Goal: Find specific page/section: Locate a particular part of the current website

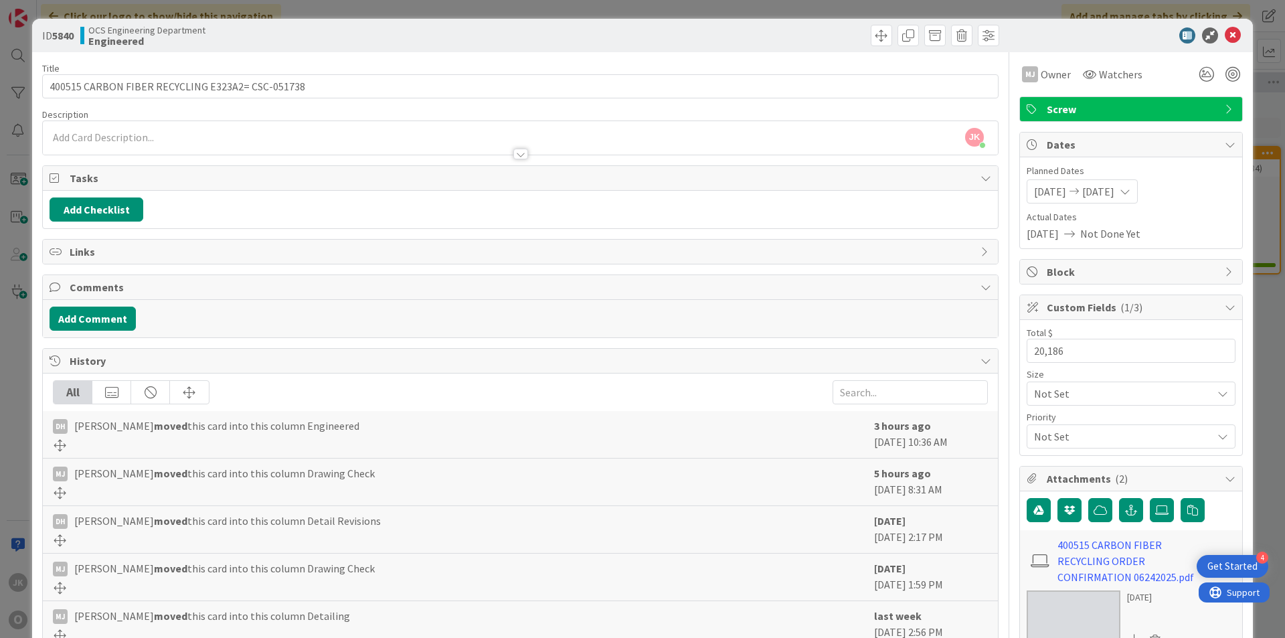
scroll to position [0, 1161]
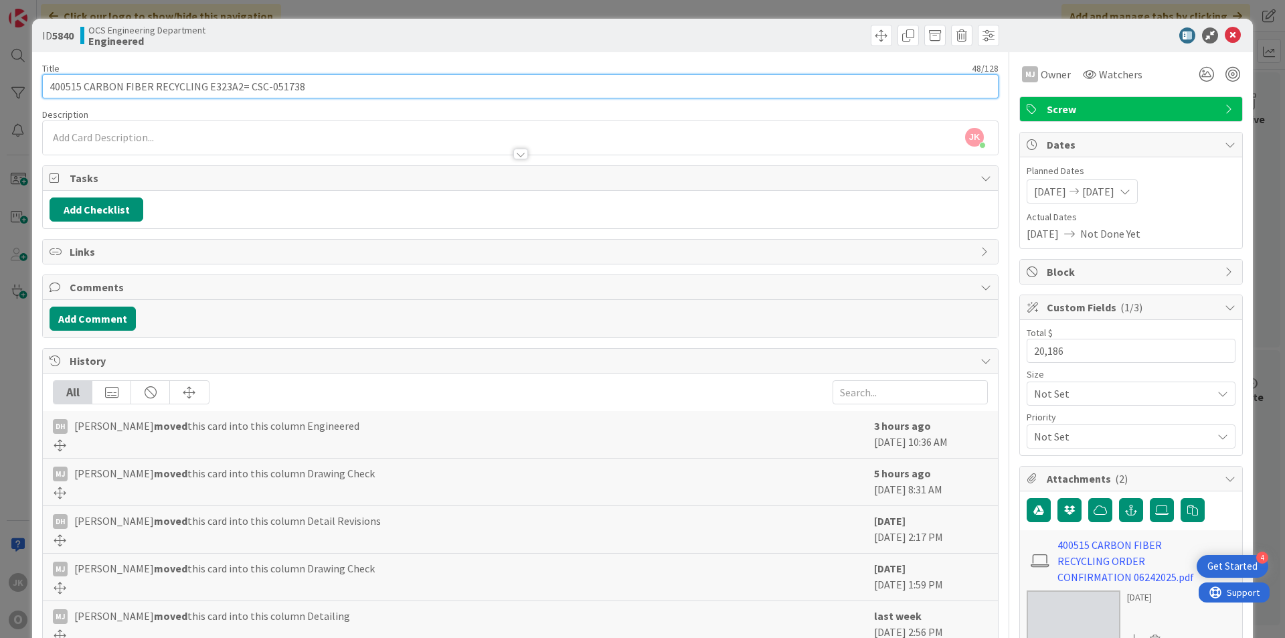
drag, startPoint x: 294, startPoint y: 86, endPoint x: 252, endPoint y: 84, distance: 42.9
click at [247, 86] on input "400515 CARBON FIBER RECYCLING E323A2= CSC-051738" at bounding box center [520, 86] width 956 height 24
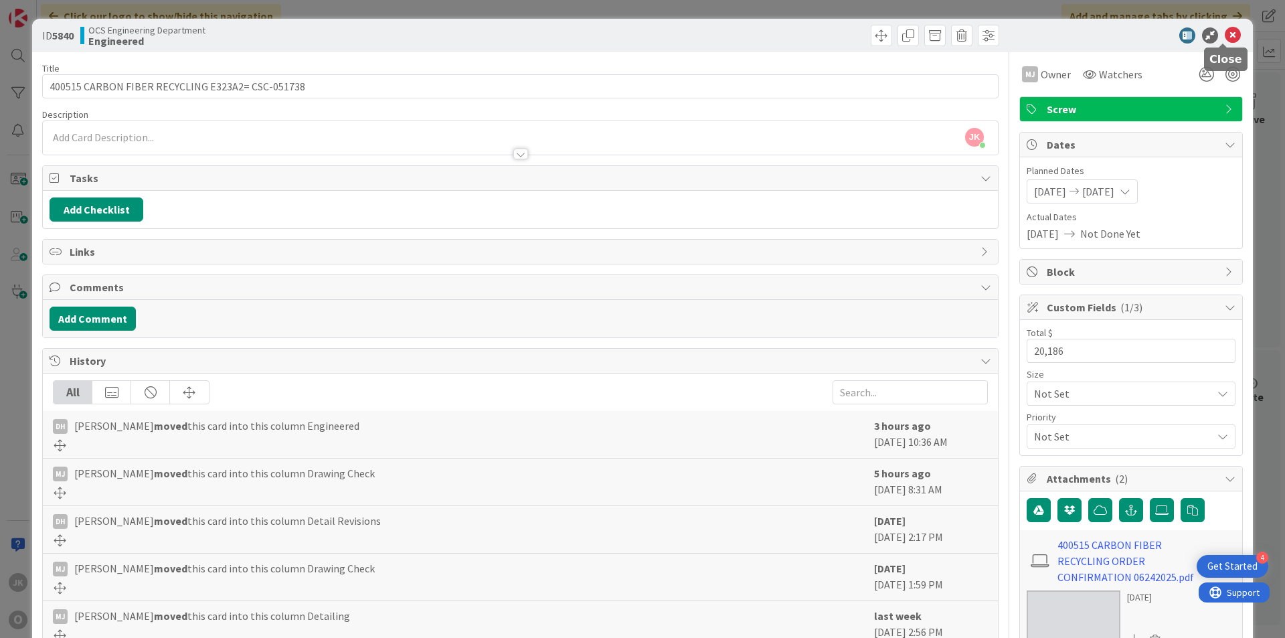
click at [1227, 33] on icon at bounding box center [1233, 35] width 16 height 16
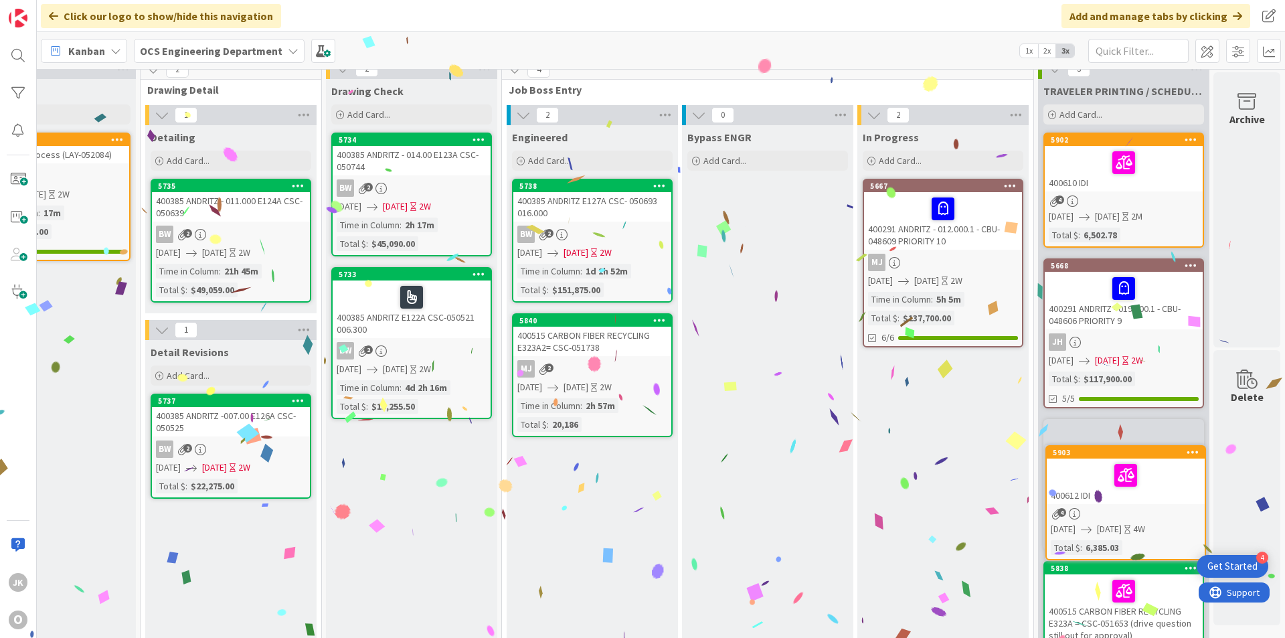
scroll to position [19, 1161]
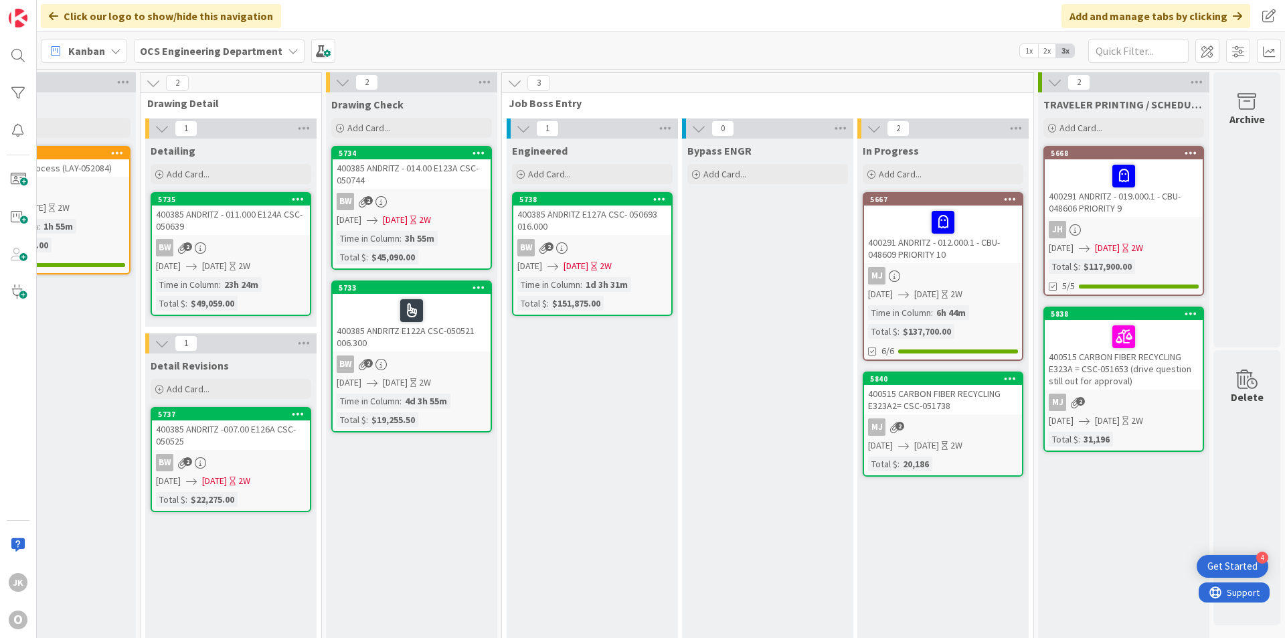
click at [948, 405] on div "400515 CARBON FIBER RECYCLING E323A2= CSC-051738" at bounding box center [943, 399] width 158 height 29
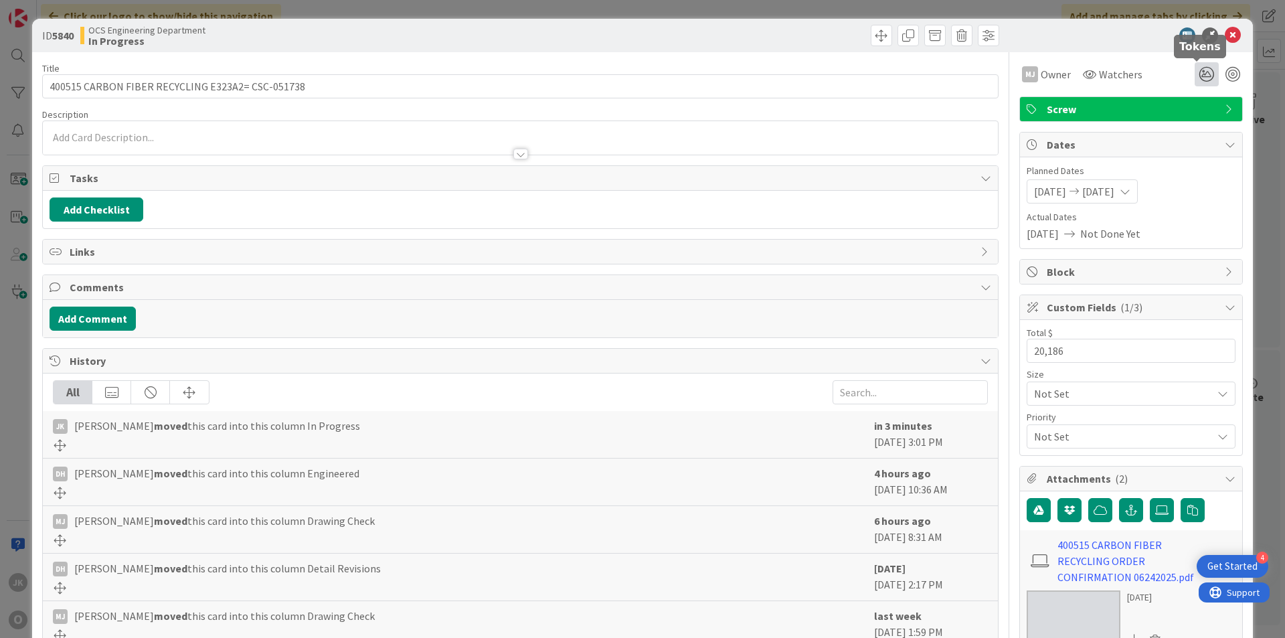
click at [1199, 74] on icon at bounding box center [1207, 74] width 24 height 24
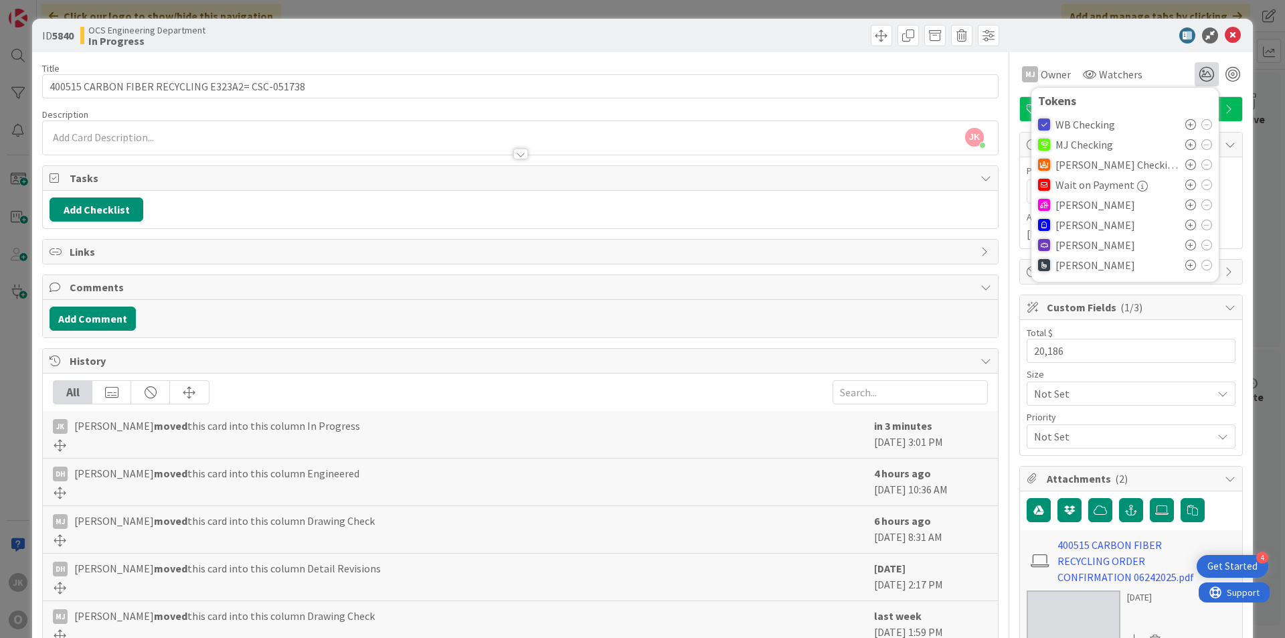
click at [1185, 201] on icon at bounding box center [1190, 204] width 11 height 11
click at [1227, 33] on icon at bounding box center [1233, 35] width 16 height 16
